Goal: Task Accomplishment & Management: Complete application form

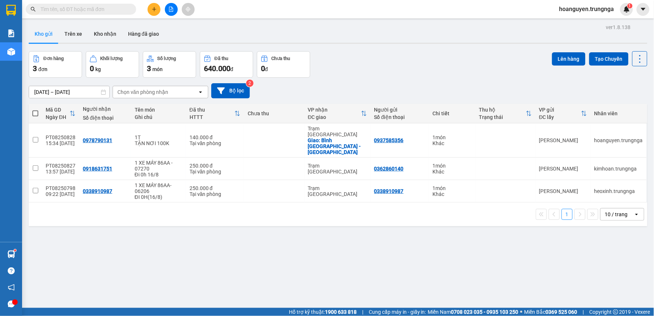
drag, startPoint x: 0, startPoint y: 0, endPoint x: 154, endPoint y: 10, distance: 153.9
click at [154, 10] on icon "plus" at bounding box center [154, 9] width 5 height 5
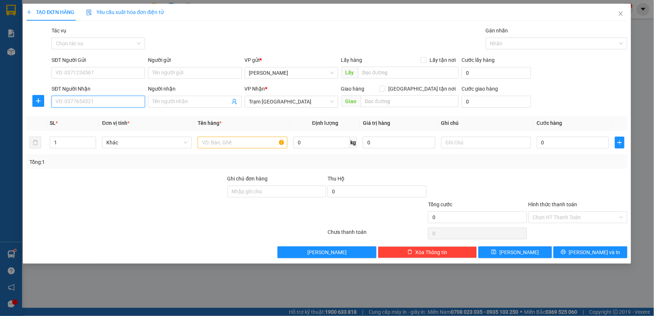
click at [104, 101] on input "SĐT Người Nhận" at bounding box center [99, 102] width 94 height 12
type input "0353698313"
click at [126, 74] on input "SĐT Người Gửi" at bounding box center [99, 73] width 94 height 12
click at [230, 141] on input "text" at bounding box center [243, 143] width 90 height 12
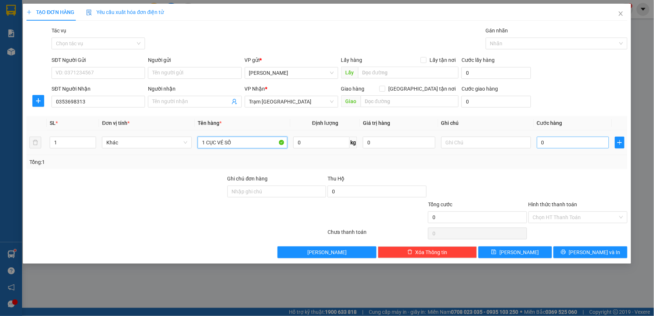
type input "1 CỤC VÉ SỐ"
click at [551, 145] on input "0" at bounding box center [573, 143] width 73 height 12
type input "3"
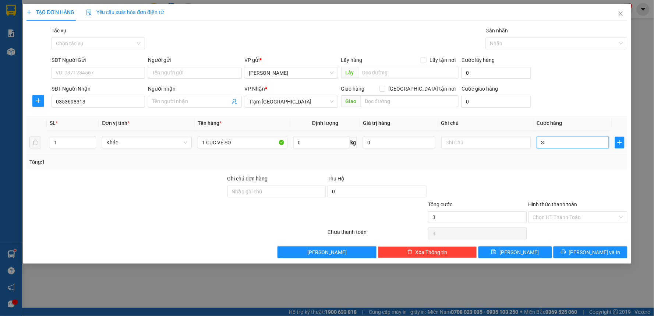
type input "30"
type input "300"
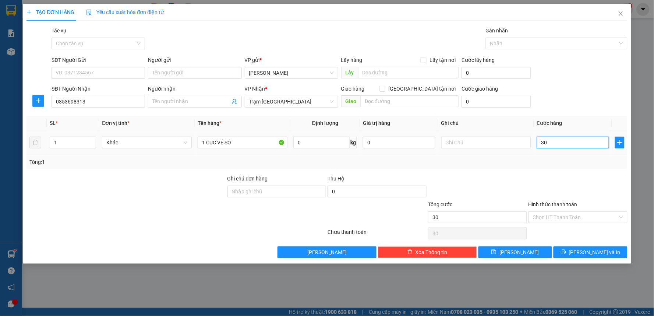
type input "300"
type input "3.000"
type input "30.000"
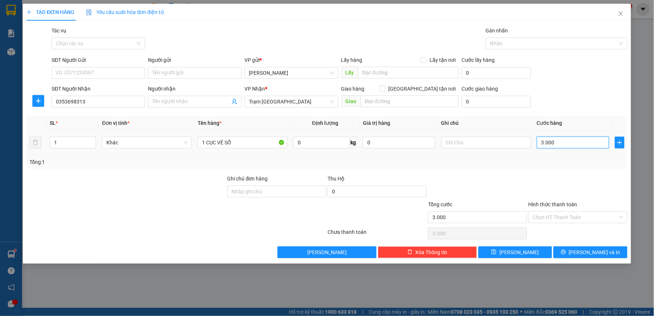
type input "30.000"
click at [561, 247] on button "[PERSON_NAME] và In" at bounding box center [591, 252] width 74 height 12
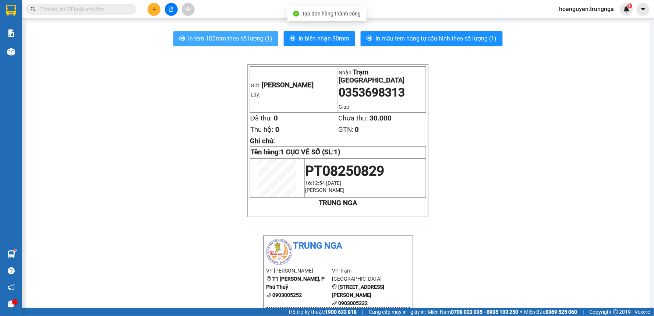
click at [225, 36] on span "In tem 100mm theo số lượng (1)" at bounding box center [230, 38] width 84 height 9
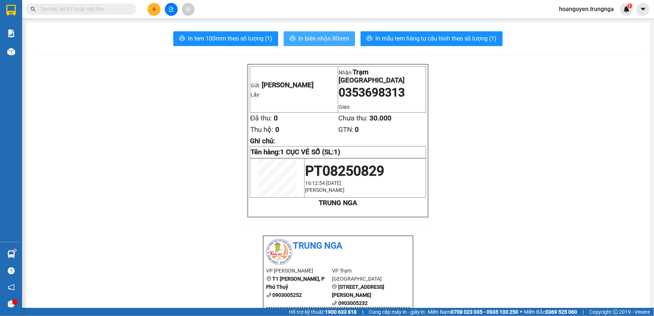
click at [317, 36] on span "In biên nhận 80mm" at bounding box center [324, 38] width 51 height 9
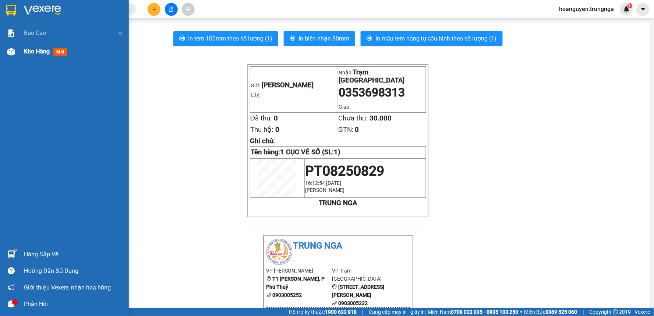
click at [10, 54] on img at bounding box center [11, 52] width 8 height 8
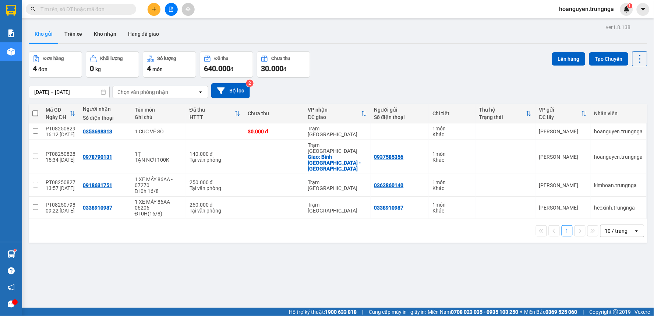
click at [359, 83] on div "[DATE] – [DATE] Press the down arrow key to interact with the calendar and sele…" at bounding box center [338, 90] width 619 height 15
